Goal: Information Seeking & Learning: Learn about a topic

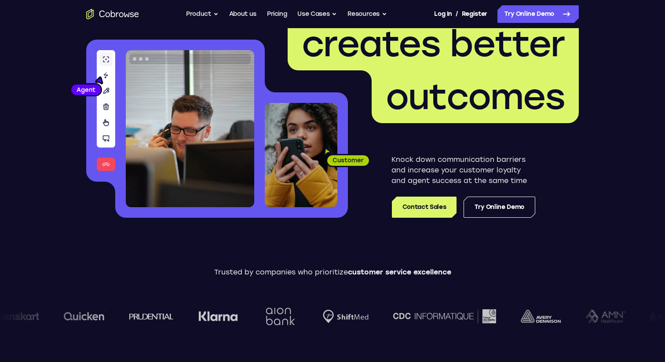
scroll to position [38, 0]
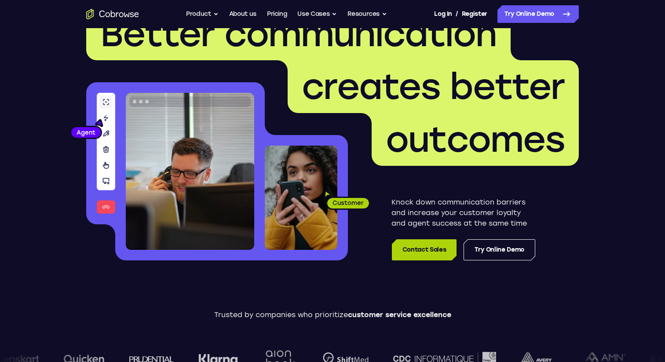
click at [415, 250] on link "Contact Sales" at bounding box center [424, 249] width 65 height 21
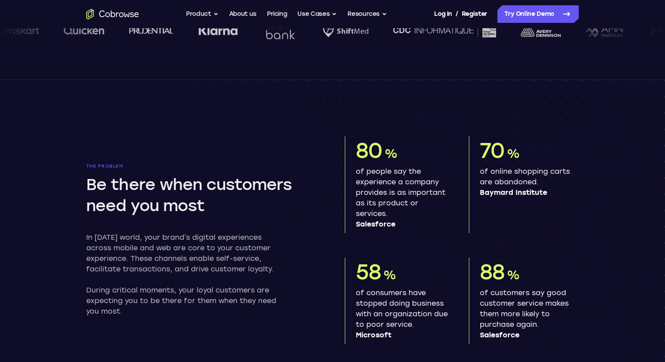
scroll to position [0, 0]
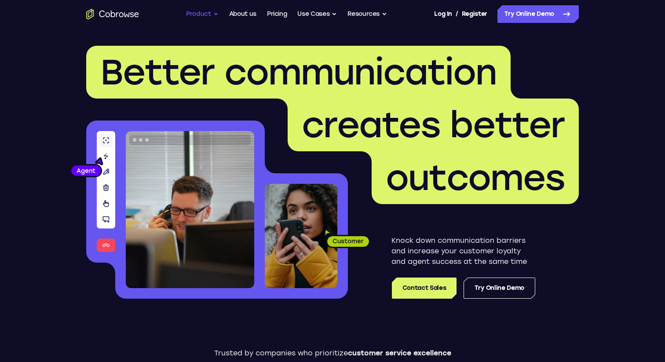
click at [207, 13] on button "Product" at bounding box center [202, 14] width 33 height 18
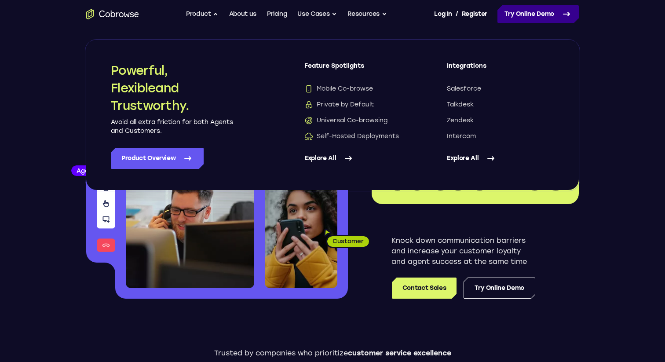
click at [525, 8] on link "Try Online Demo" at bounding box center [538, 14] width 81 height 18
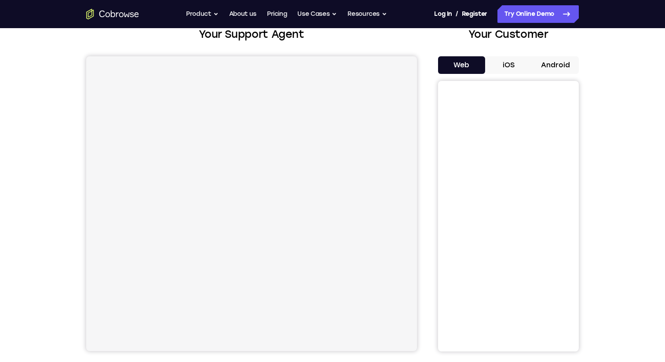
scroll to position [55, 0]
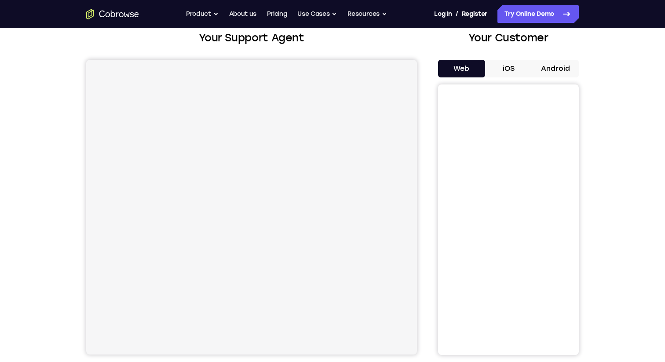
click at [502, 66] on button "iOS" at bounding box center [508, 69] width 47 height 18
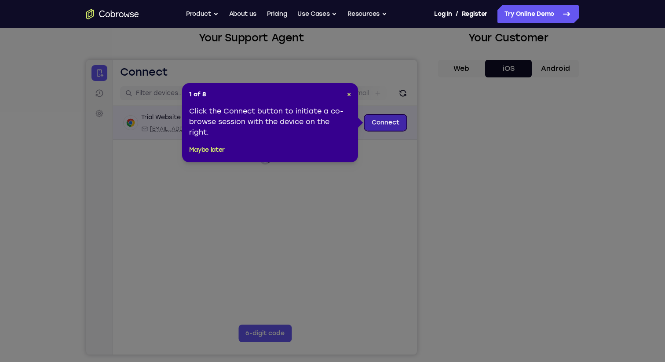
click at [389, 120] on link "Connect" at bounding box center [386, 123] width 42 height 16
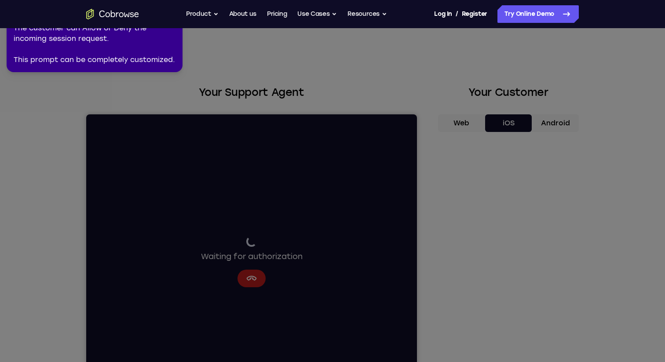
click at [174, 17] on div "Go back Powerful, Flexible and Trustworthy. Avoid all extra friction for both A…" at bounding box center [332, 14] width 563 height 18
click at [174, 21] on div "Go back Powerful, Flexible and Trustworthy. Avoid all extra friction for both A…" at bounding box center [332, 14] width 563 height 18
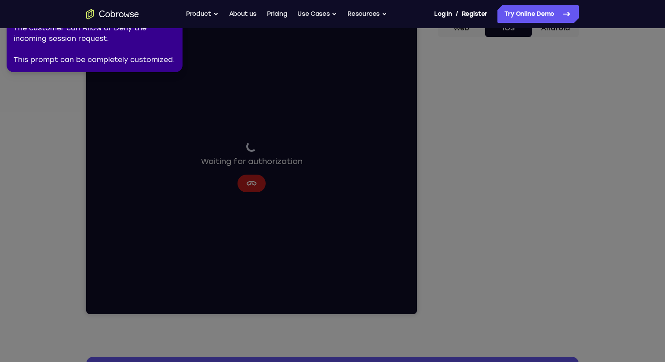
scroll to position [96, 0]
